Goal: Find specific page/section: Find specific page/section

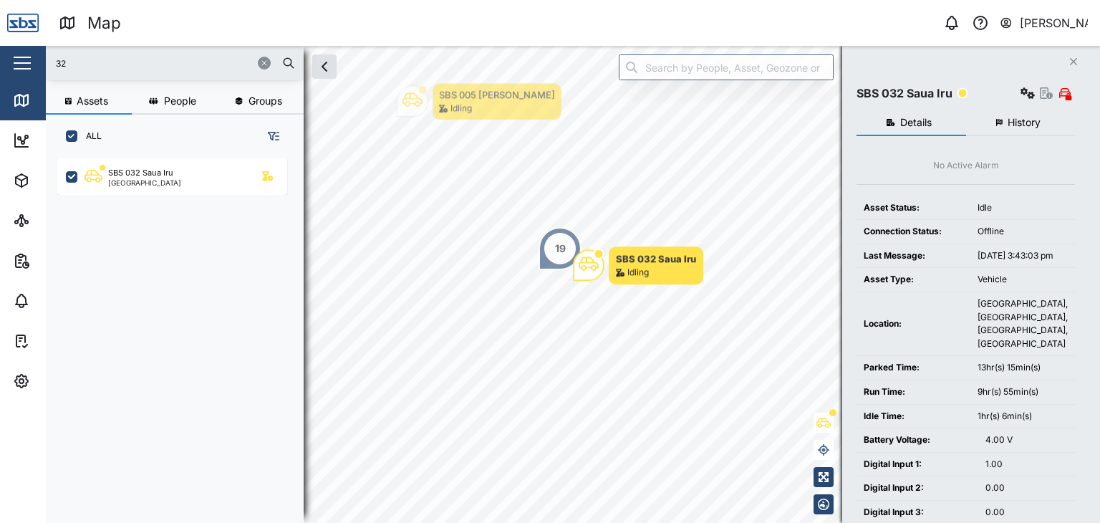
click at [22, 50] on div "Map 0 [PERSON_NAME] Close Map Dashboard Assets ATS Camera Generator Personnel T…" at bounding box center [550, 261] width 1100 height 523
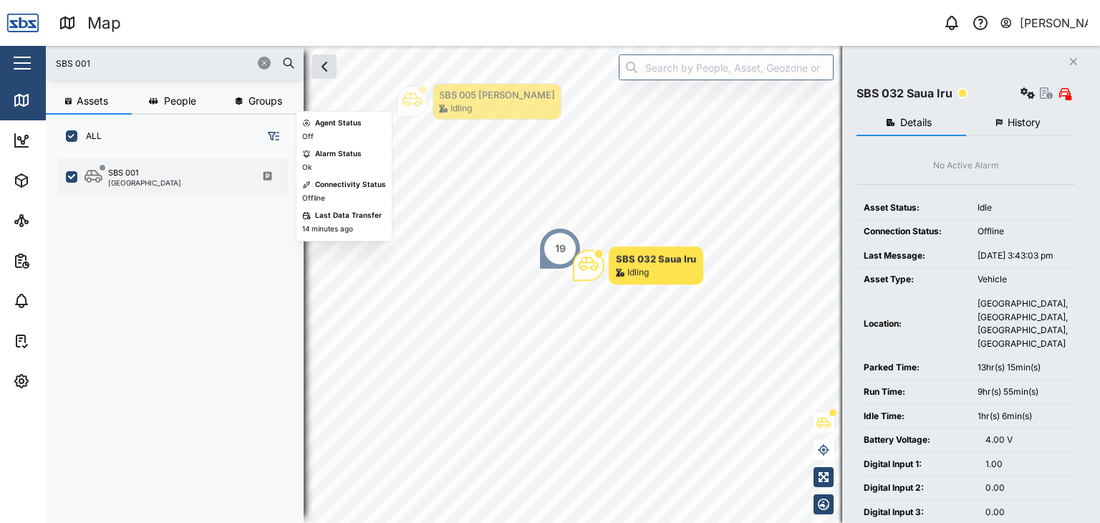
click at [144, 184] on div "[GEOGRAPHIC_DATA]" at bounding box center [144, 182] width 73 height 7
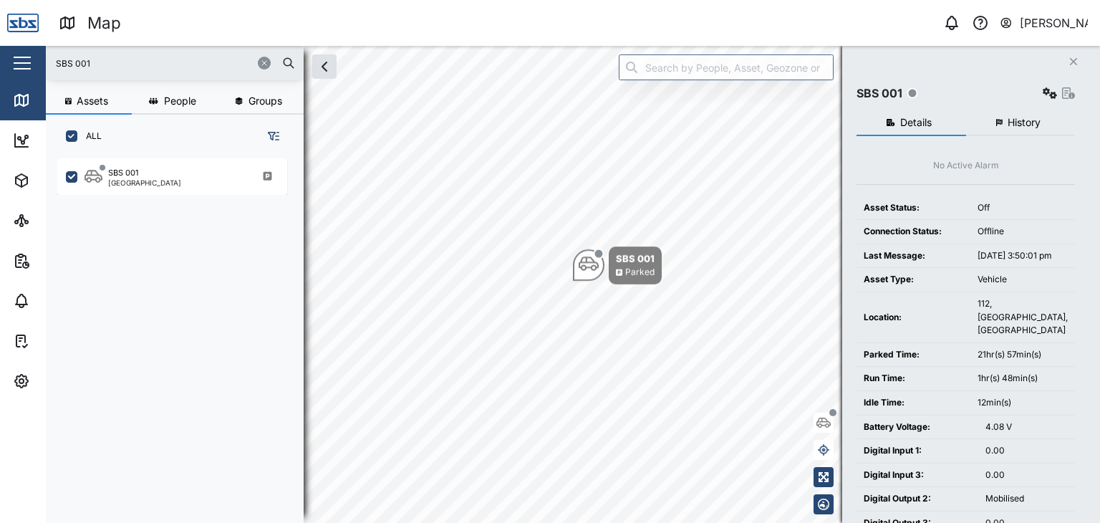
drag, startPoint x: 100, startPoint y: 63, endPoint x: 23, endPoint y: 55, distance: 77.7
click at [23, 55] on div "Map 0 [PERSON_NAME] Close Map Dashboard Assets ATS Camera Generator Personnel T…" at bounding box center [550, 261] width 1100 height 523
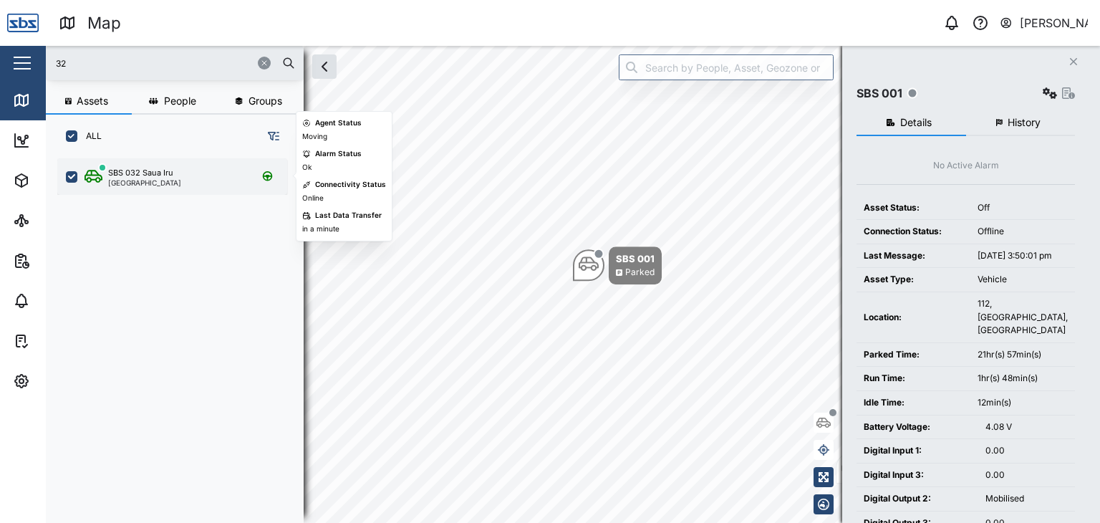
click at [132, 181] on div "[GEOGRAPHIC_DATA]" at bounding box center [144, 182] width 73 height 7
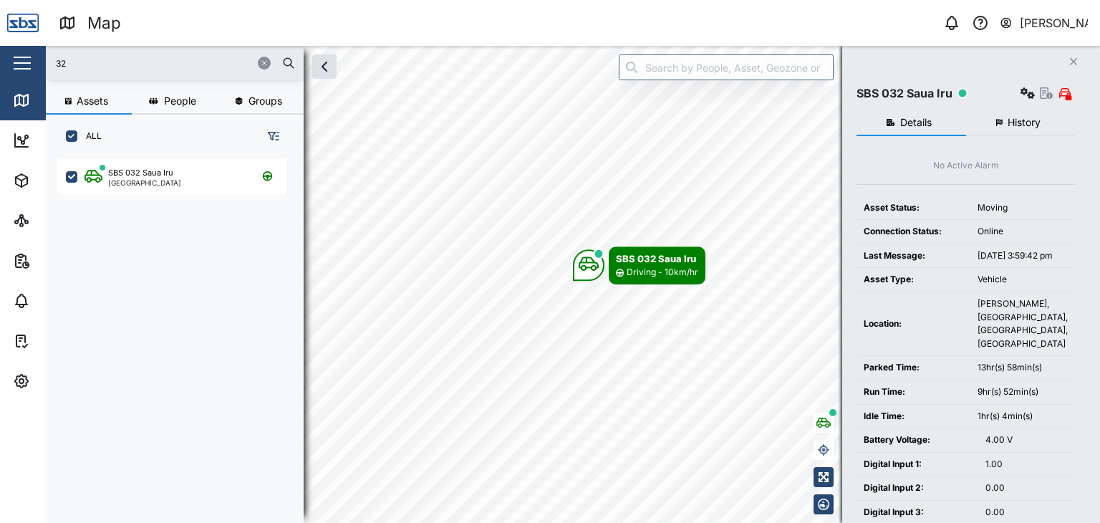
drag, startPoint x: 76, startPoint y: 73, endPoint x: 37, endPoint y: 57, distance: 42.0
click at [37, 57] on div "Map 0 [PERSON_NAME] Close Map Dashboard Assets ATS Camera Generator Personnel T…" at bounding box center [550, 261] width 1100 height 523
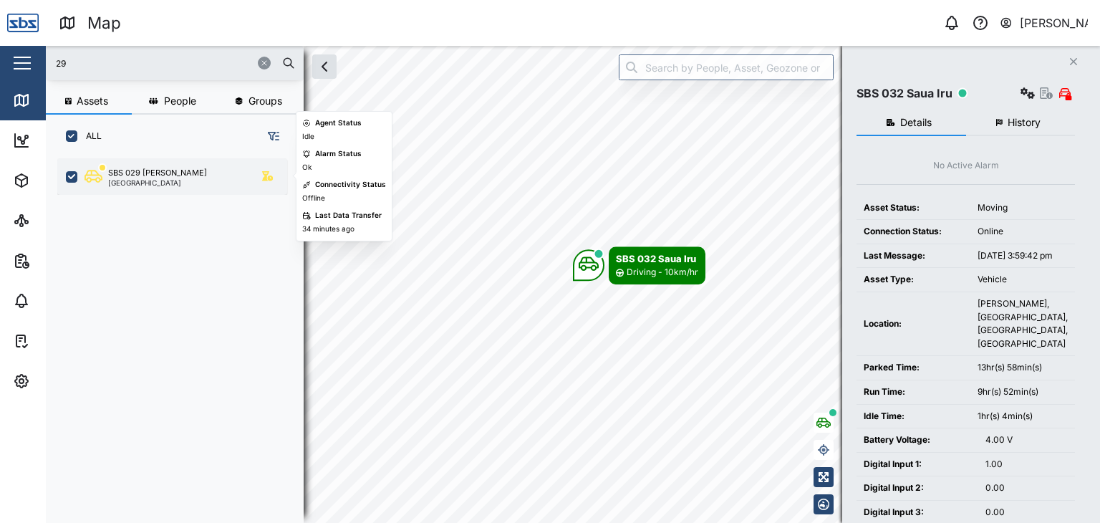
click at [155, 173] on div "SBS 029 [PERSON_NAME]" at bounding box center [157, 173] width 99 height 12
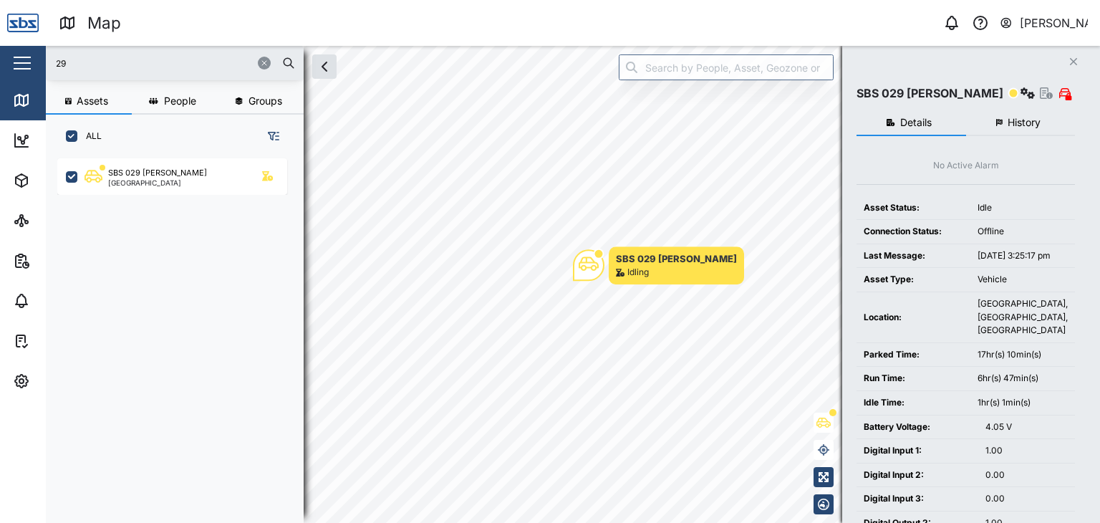
drag, startPoint x: 101, startPoint y: 59, endPoint x: 46, endPoint y: 62, distance: 55.2
click at [46, 62] on div "29" at bounding box center [175, 63] width 258 height 34
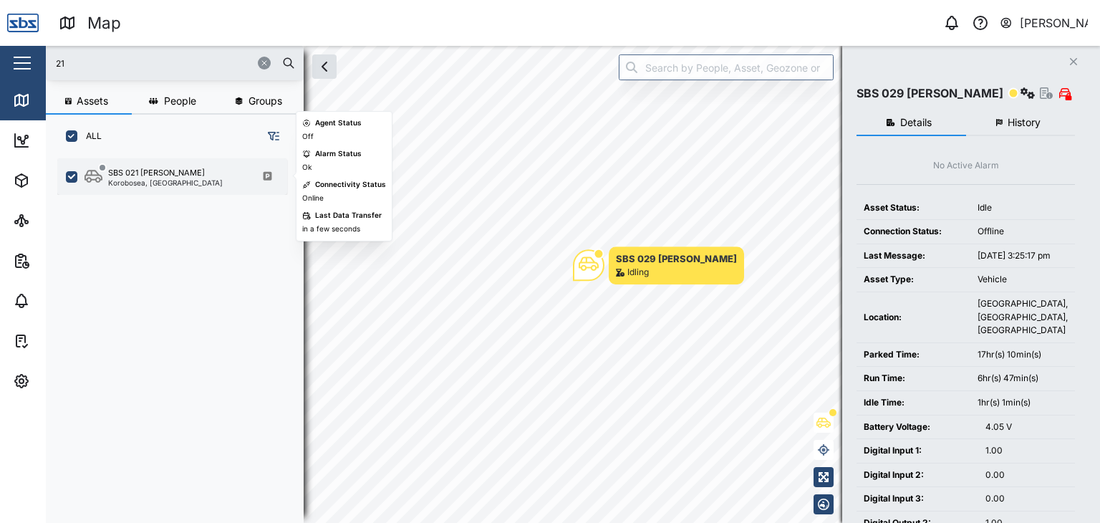
click at [135, 188] on div "SBS 021 Igo [PERSON_NAME], [GEOGRAPHIC_DATA]" at bounding box center [172, 176] width 230 height 37
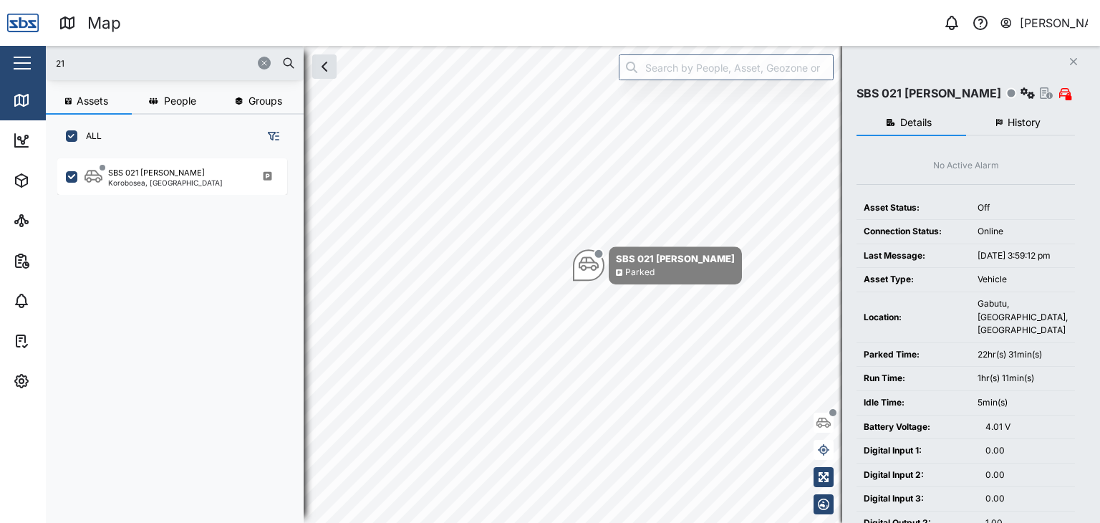
drag, startPoint x: 75, startPoint y: 67, endPoint x: 11, endPoint y: 69, distance: 63.8
click at [11, 69] on div "Map 0 [PERSON_NAME] Close Map Dashboard Assets ATS Camera Generator Personnel T…" at bounding box center [550, 261] width 1100 height 523
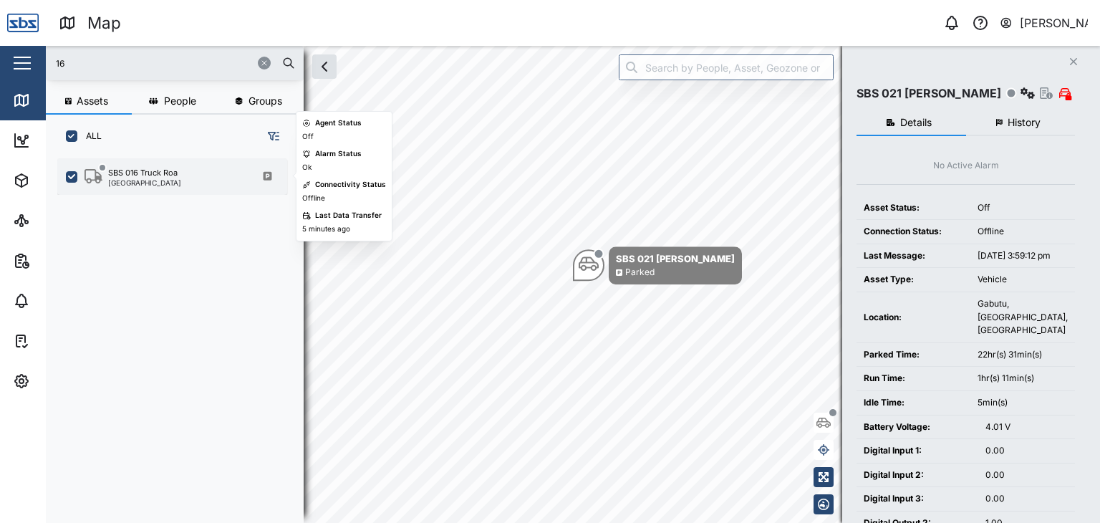
click at [141, 175] on div "SBS 016 Truck Roa" at bounding box center [142, 173] width 69 height 12
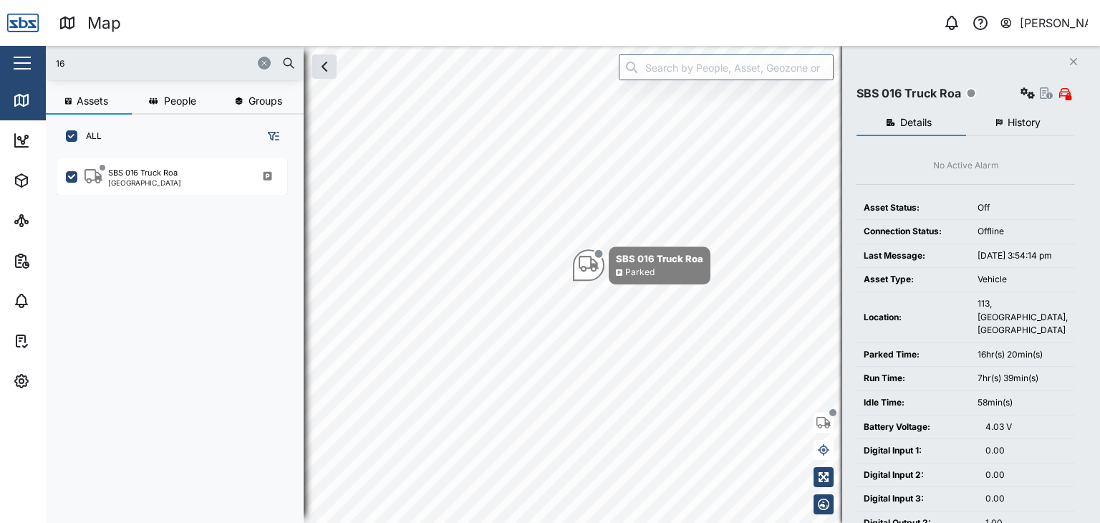
drag, startPoint x: 67, startPoint y: 58, endPoint x: 49, endPoint y: 58, distance: 18.6
click at [49, 58] on div "16" at bounding box center [175, 63] width 258 height 34
type input "37"
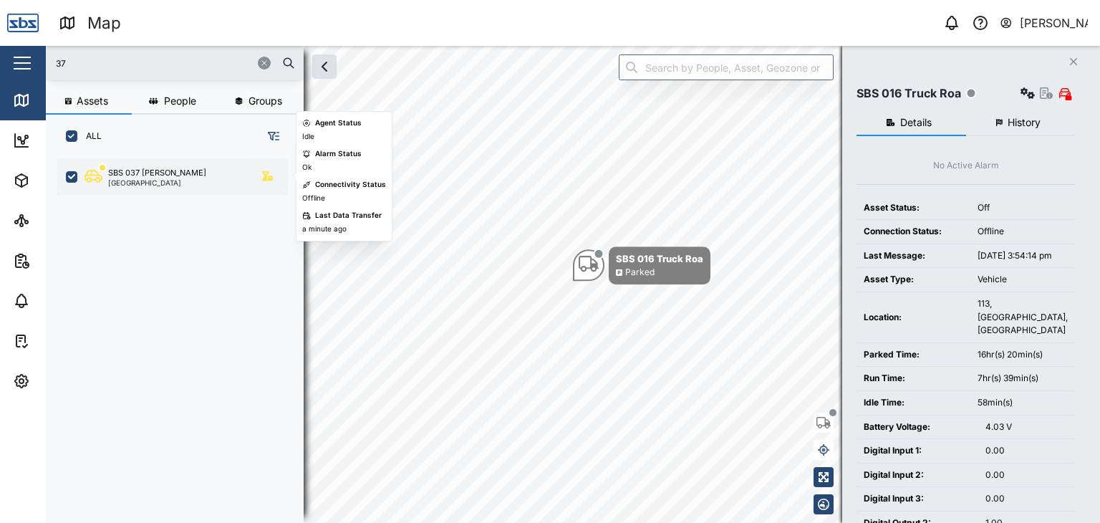
click at [158, 176] on div "SBS 037 [PERSON_NAME]" at bounding box center [157, 173] width 98 height 12
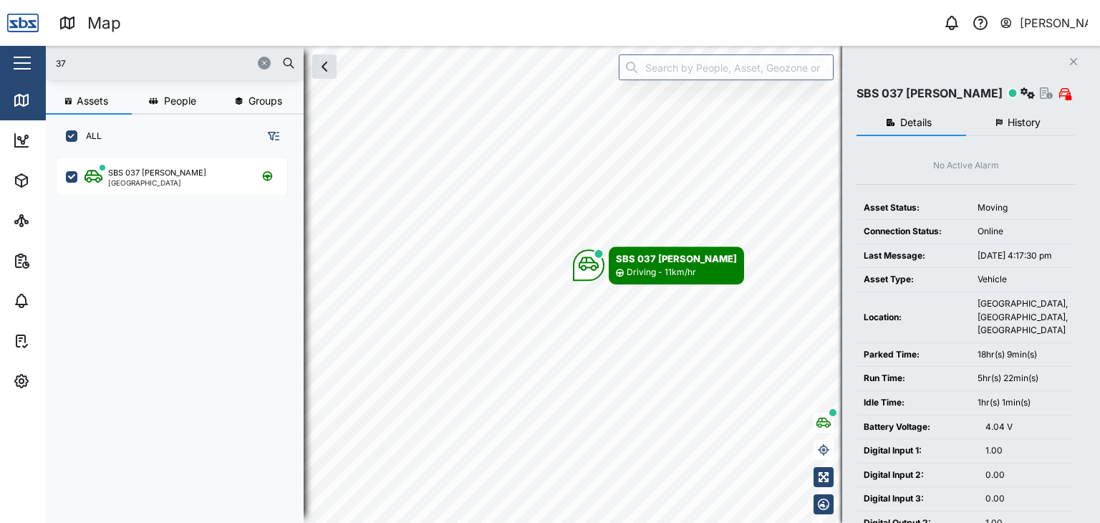
click at [89, 64] on input "37" at bounding box center [174, 62] width 241 height 21
